Goal: Ask a question

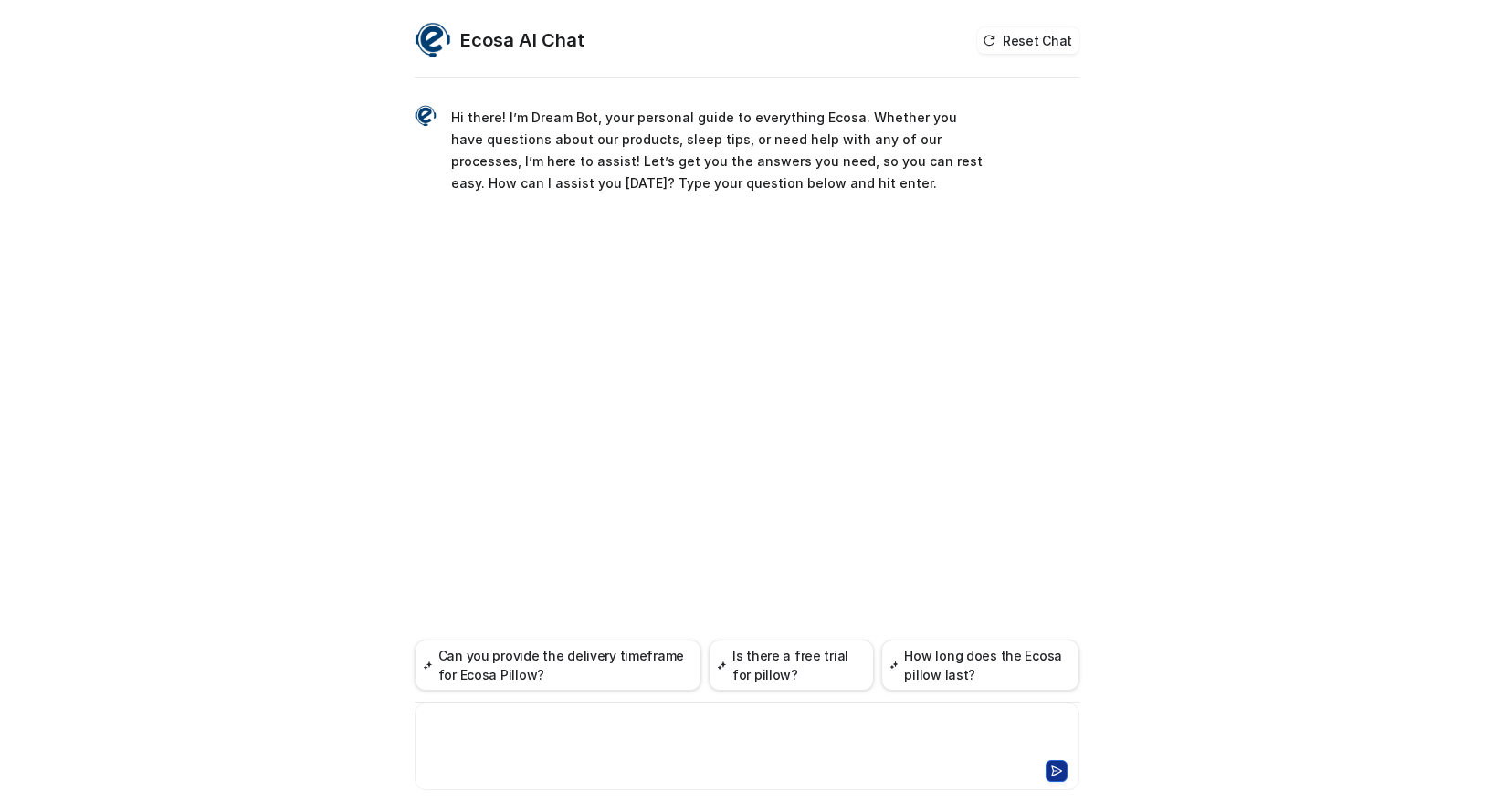
click at [490, 716] on div at bounding box center [747, 735] width 656 height 42
paste div
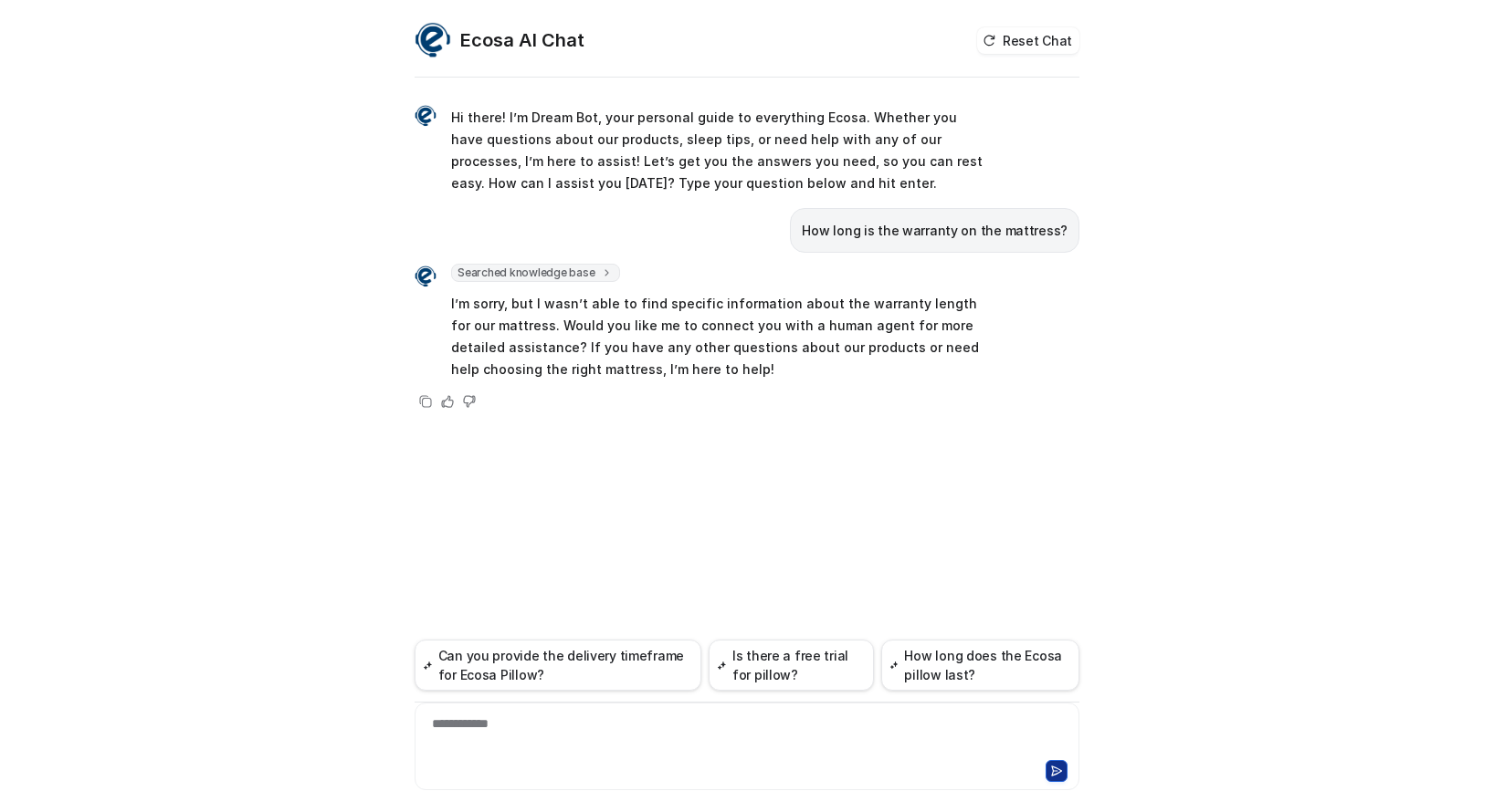
click at [478, 720] on div "**********" at bounding box center [747, 735] width 656 height 42
